Goal: Check status: Check status

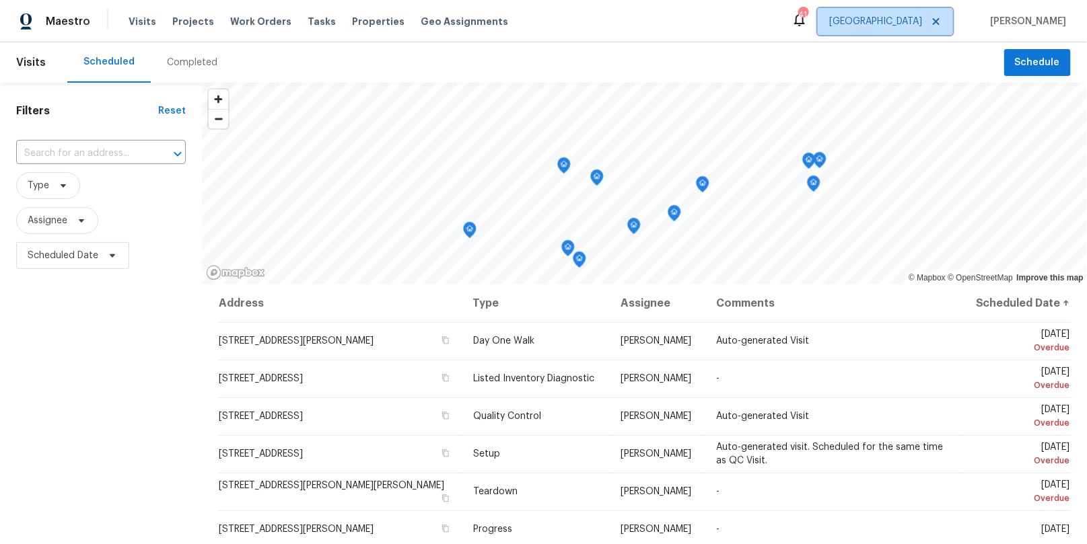
click at [922, 18] on span "[GEOGRAPHIC_DATA]" at bounding box center [875, 21] width 93 height 13
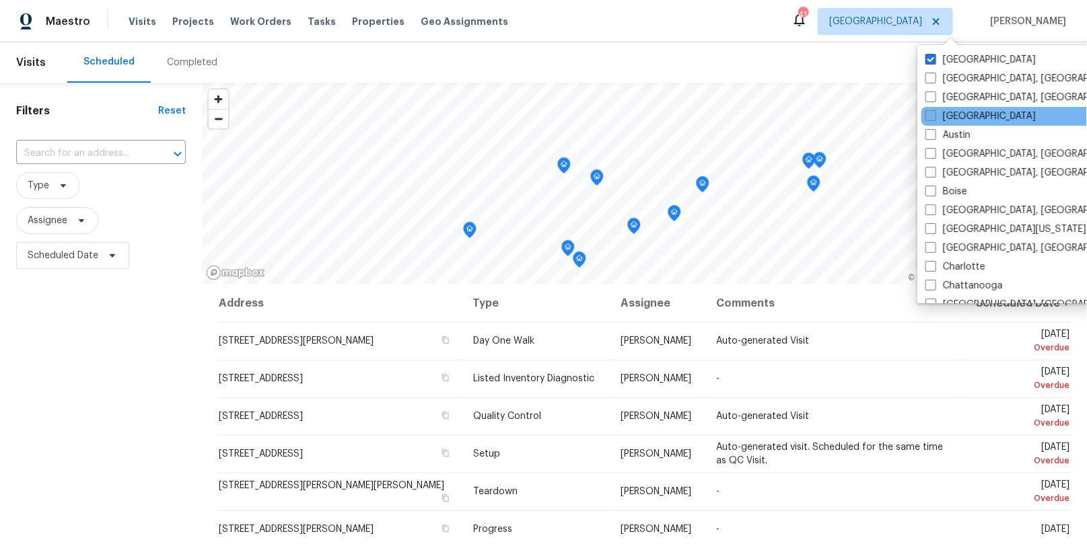
click at [960, 116] on label "[GEOGRAPHIC_DATA]" at bounding box center [980, 116] width 110 height 13
click at [934, 116] on input "[GEOGRAPHIC_DATA]" at bounding box center [929, 114] width 9 height 9
checkbox input "true"
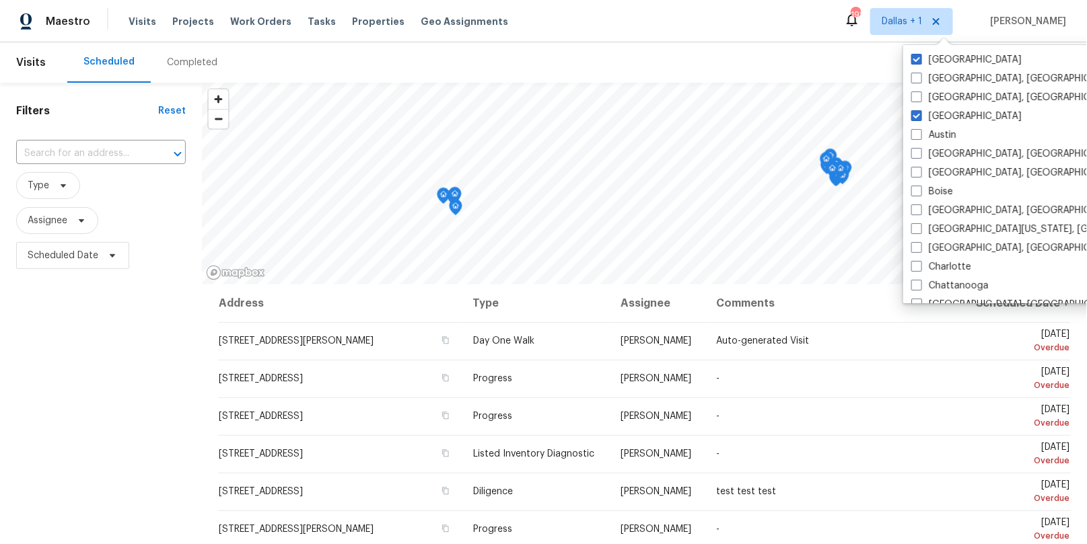
click at [205, 63] on div "Completed" at bounding box center [192, 62] width 50 height 13
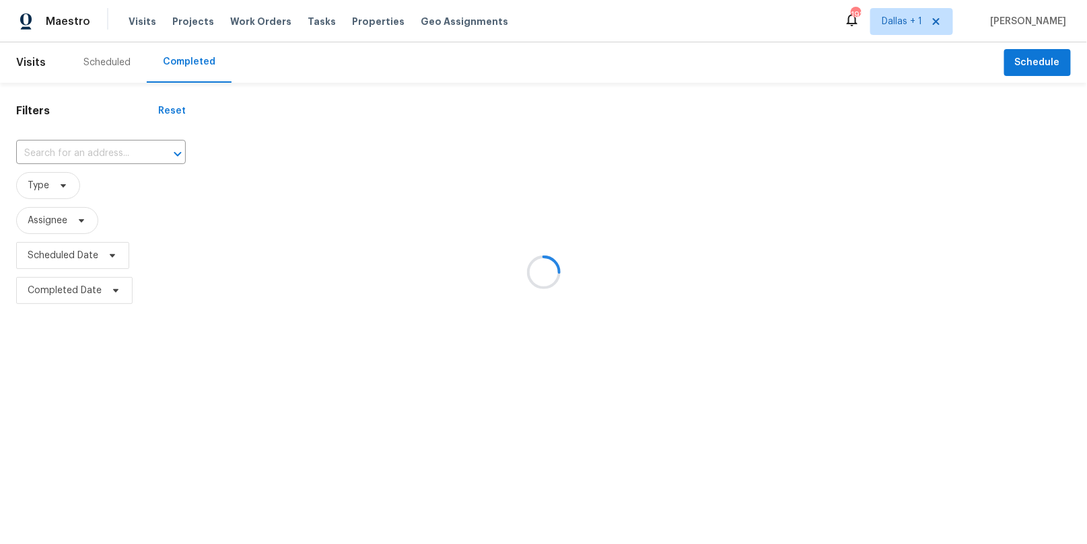
click at [110, 149] on div at bounding box center [543, 272] width 1087 height 544
click at [102, 149] on div at bounding box center [543, 272] width 1087 height 544
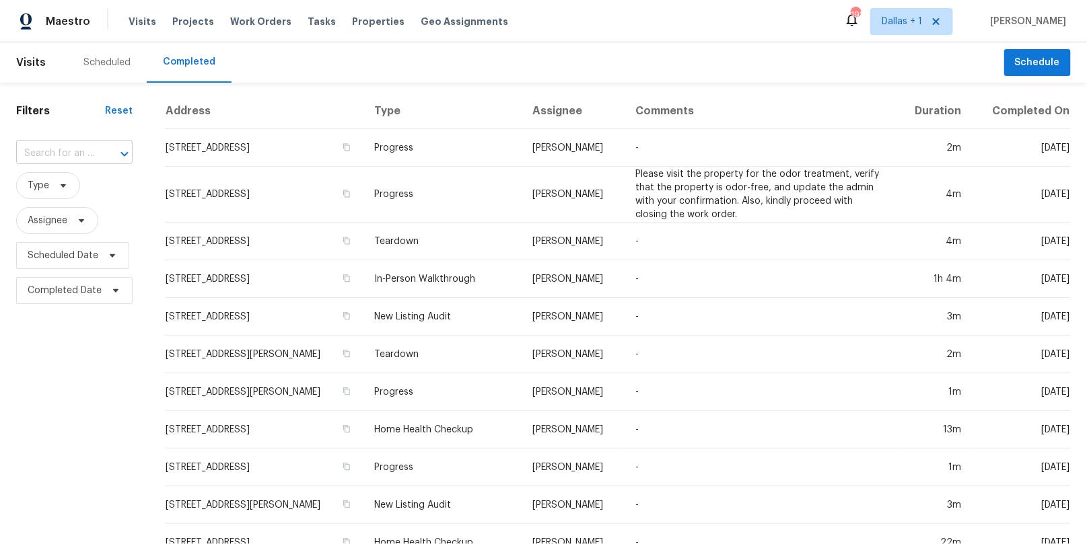
click at [100, 149] on div at bounding box center [115, 154] width 35 height 19
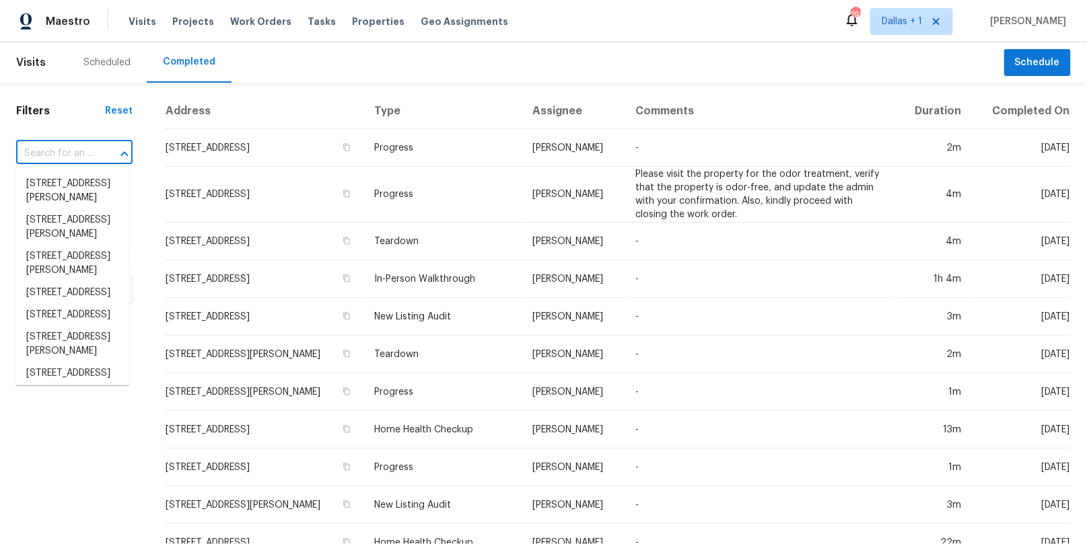
click at [100, 149] on div at bounding box center [115, 154] width 35 height 19
click at [79, 155] on input "text" at bounding box center [55, 153] width 79 height 21
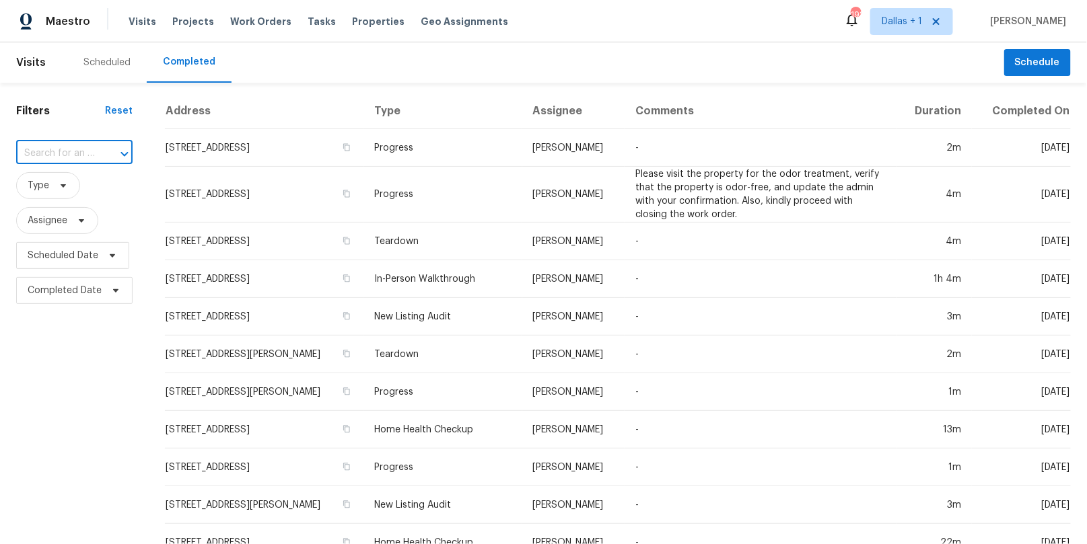
paste input "[STREET_ADDRESS]"
type input "[STREET_ADDRESS]"
click at [69, 187] on li "[STREET_ADDRESS]" at bounding box center [72, 184] width 114 height 22
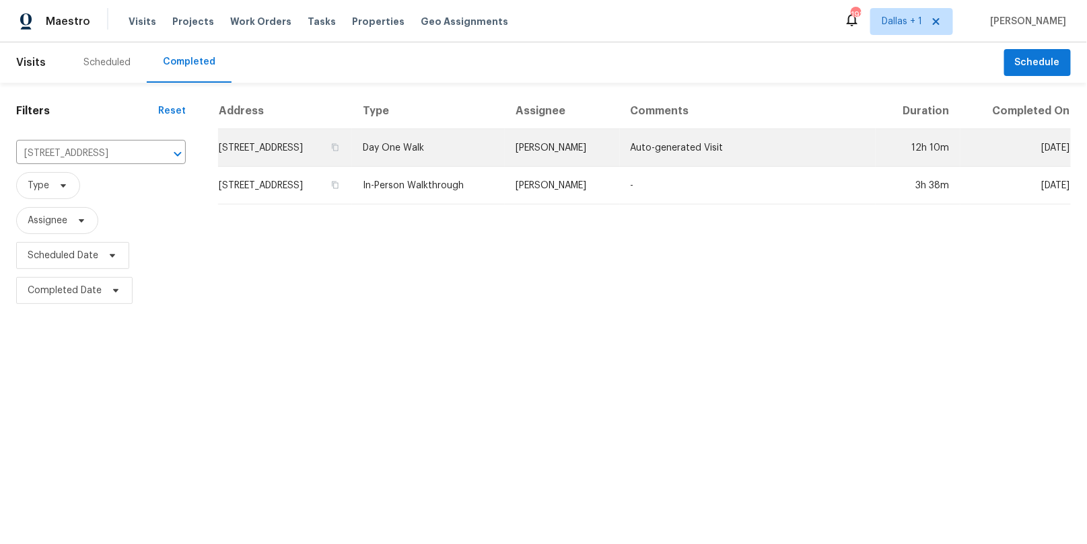
click at [458, 144] on td "Day One Walk" at bounding box center [428, 148] width 153 height 38
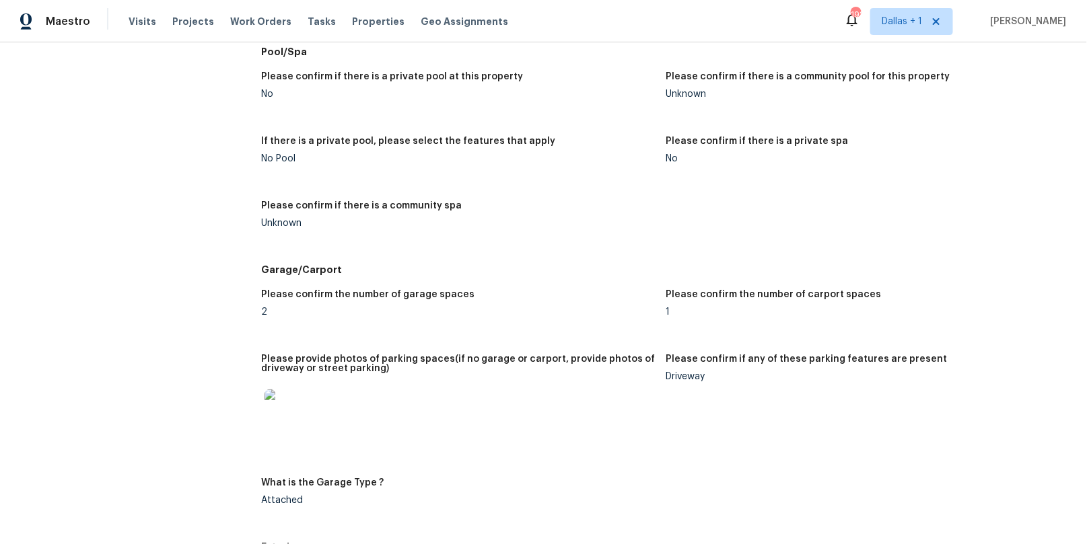
scroll to position [1748, 0]
